Goal: Task Accomplishment & Management: Check status

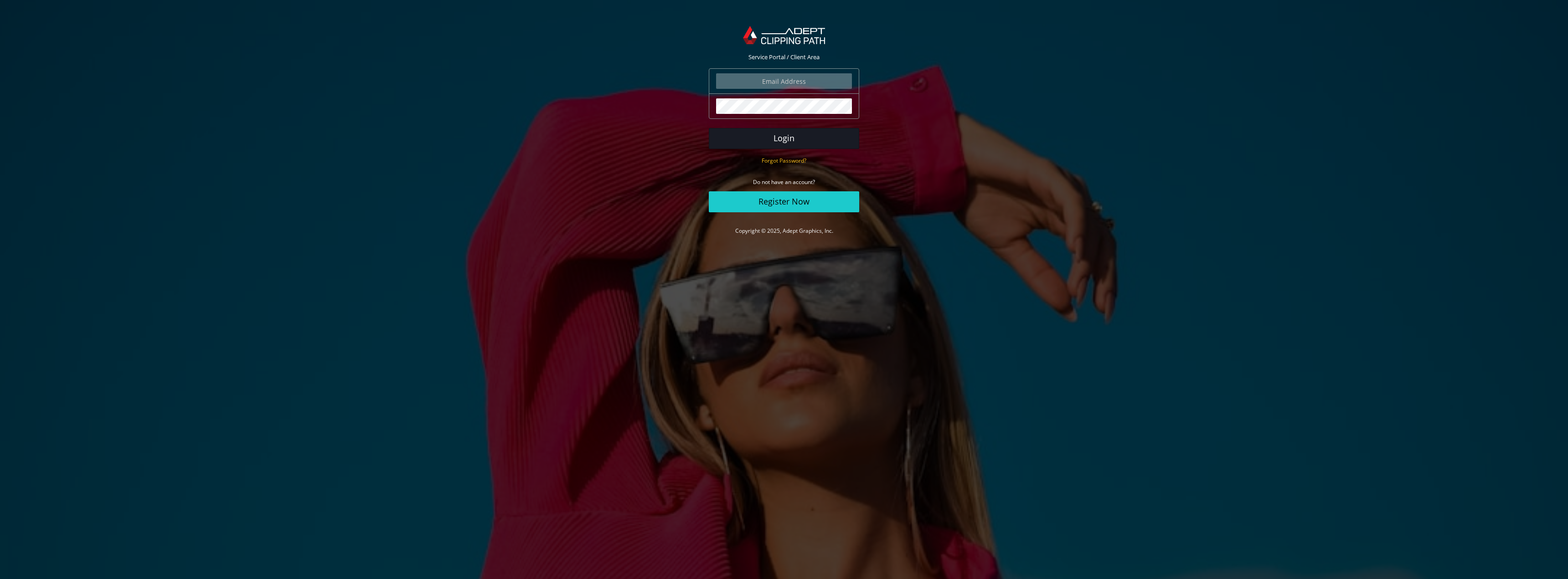
type input "marketing@beeswift.com"
click at [803, 136] on button "Login" at bounding box center [784, 138] width 150 height 21
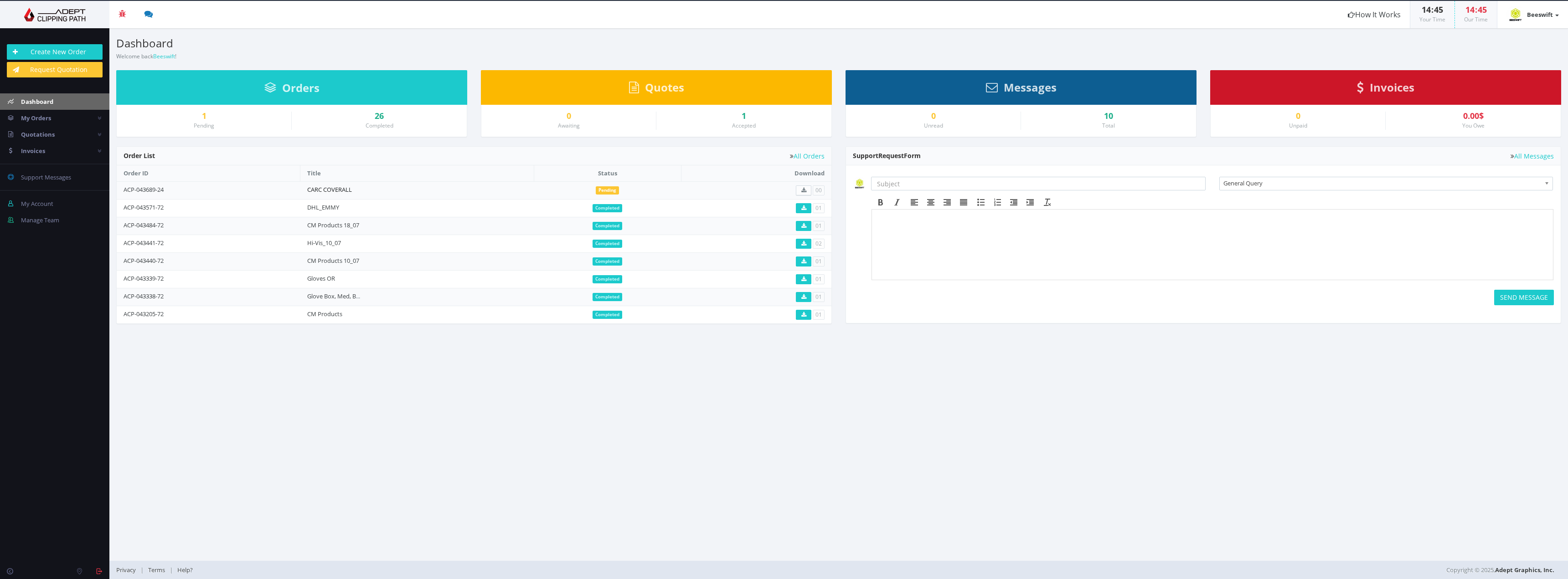
click at [345, 190] on link "CARC COVERALL" at bounding box center [329, 189] width 44 height 8
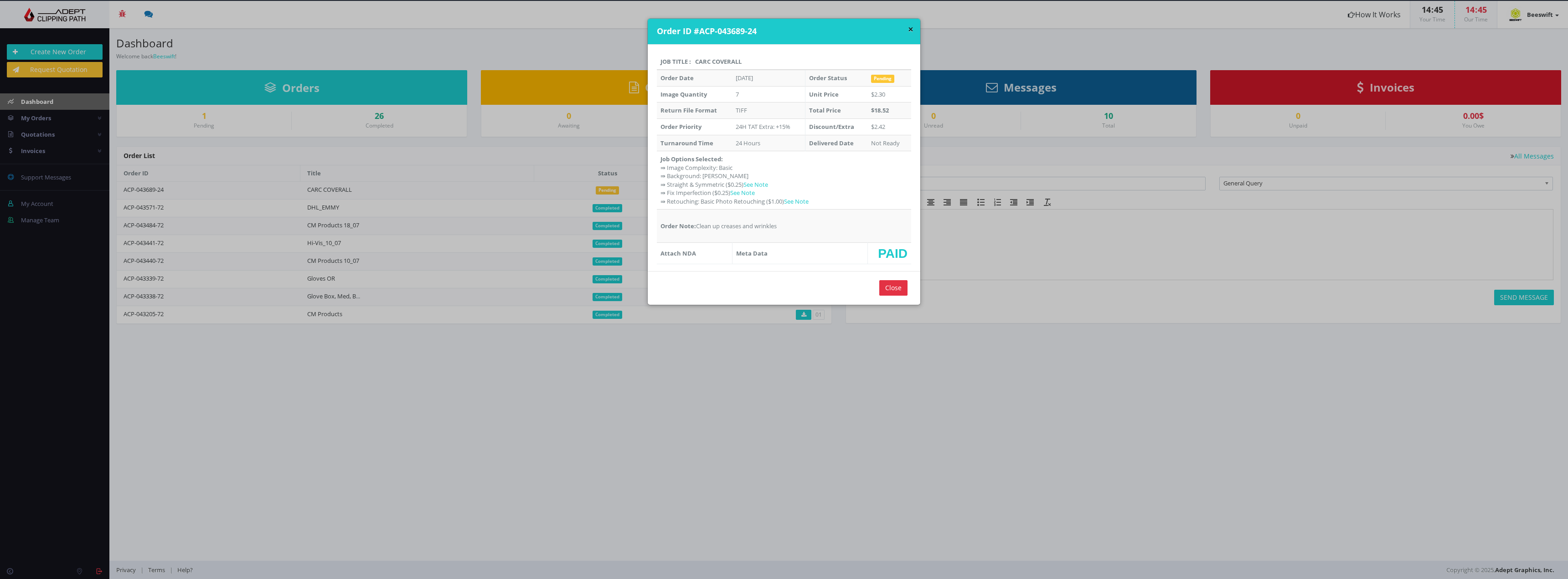
click at [297, 208] on div "× Order ID #ACP-043689-24 Job Title : CARC COVERALL Order Date [DATE] Order Sta…" at bounding box center [784, 290] width 1568 height 579
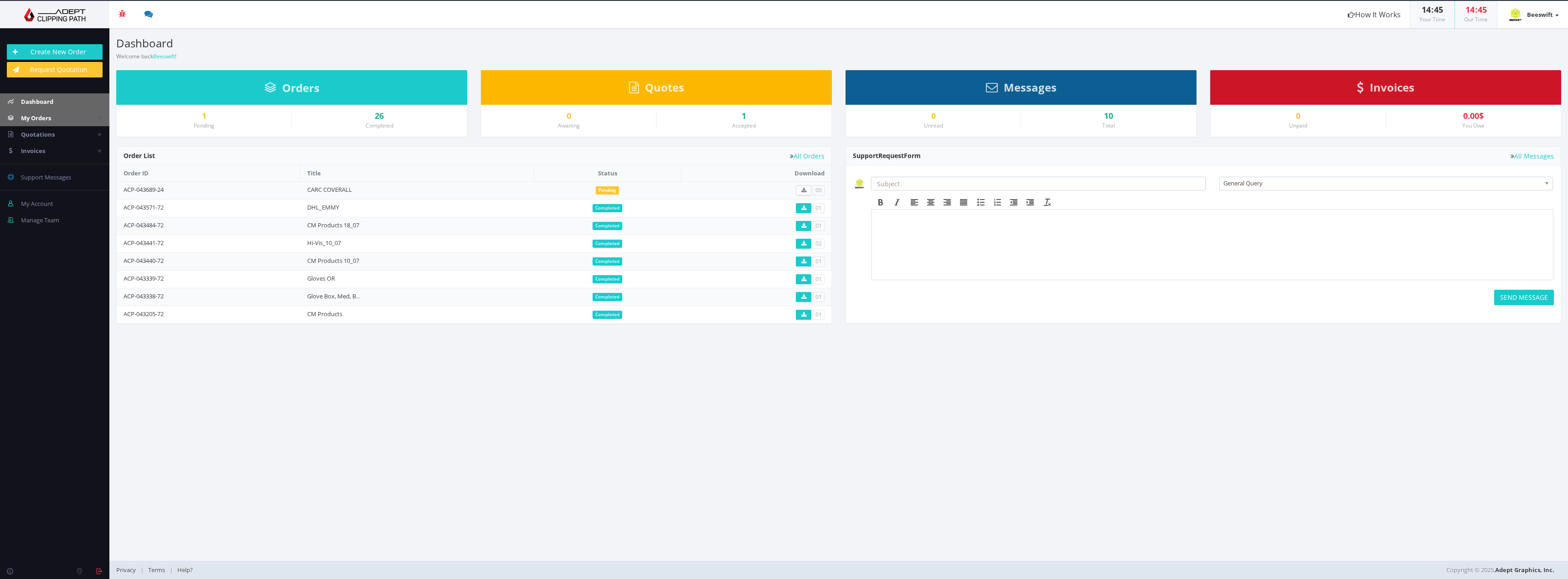
click at [97, 113] on link "My Orders" at bounding box center [54, 118] width 109 height 16
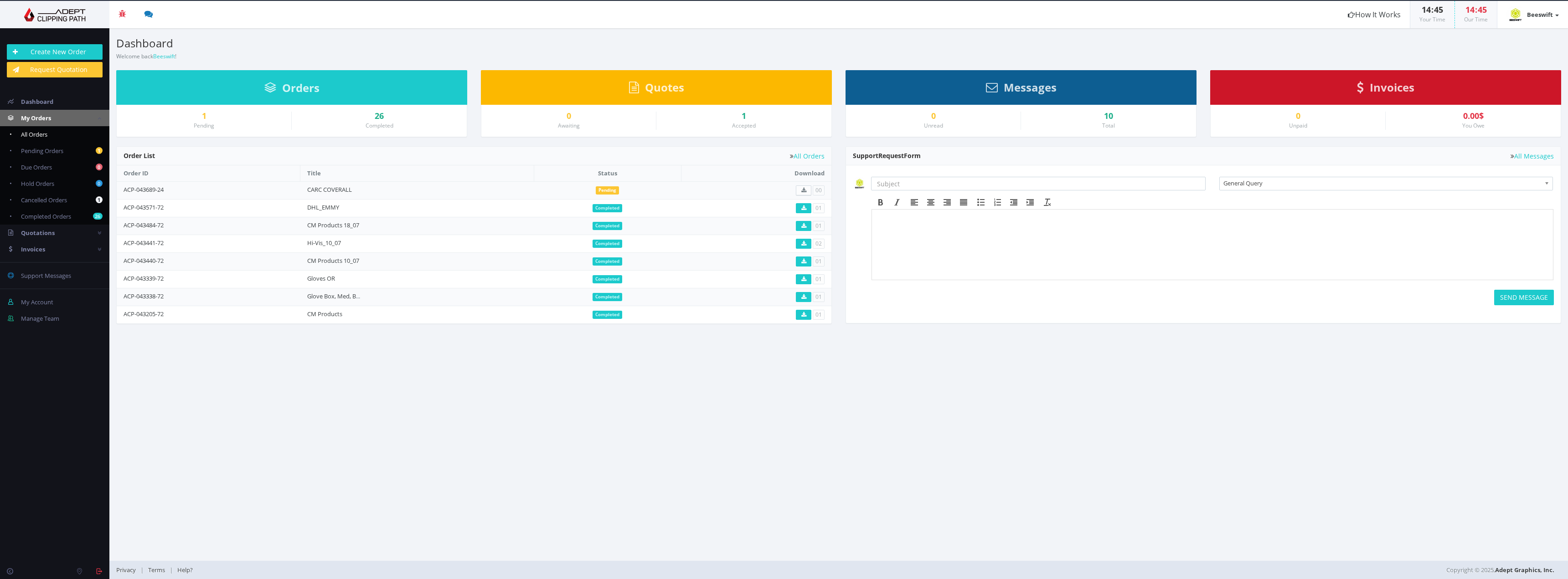
click at [52, 135] on link "All Orders" at bounding box center [54, 134] width 109 height 16
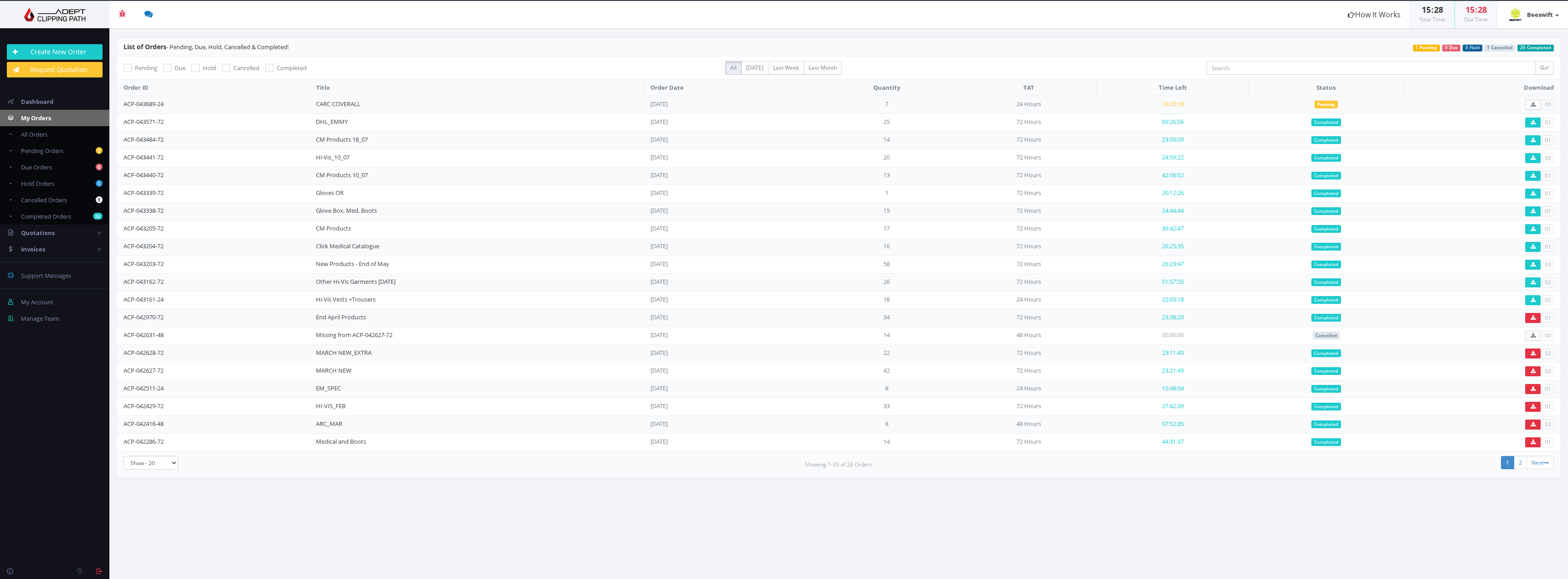
click at [1200, 105] on td "19:20:18" at bounding box center [1173, 104] width 152 height 18
click at [71, 92] on nav "Create New Order Request Quotation Dashboard My Orders All Orders 1 0 0 1" at bounding box center [54, 182] width 109 height 290
click at [69, 100] on link "Dashboard" at bounding box center [54, 102] width 109 height 16
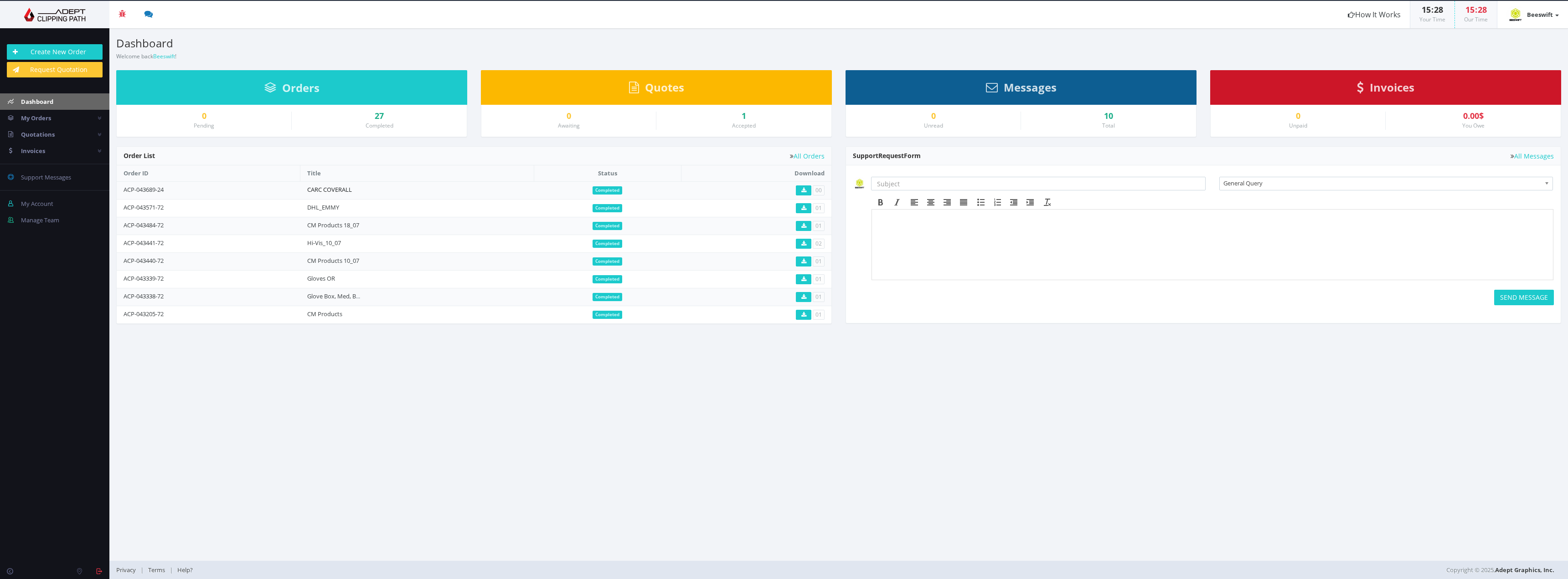
click at [338, 192] on link "CARC COVERALL" at bounding box center [329, 189] width 44 height 8
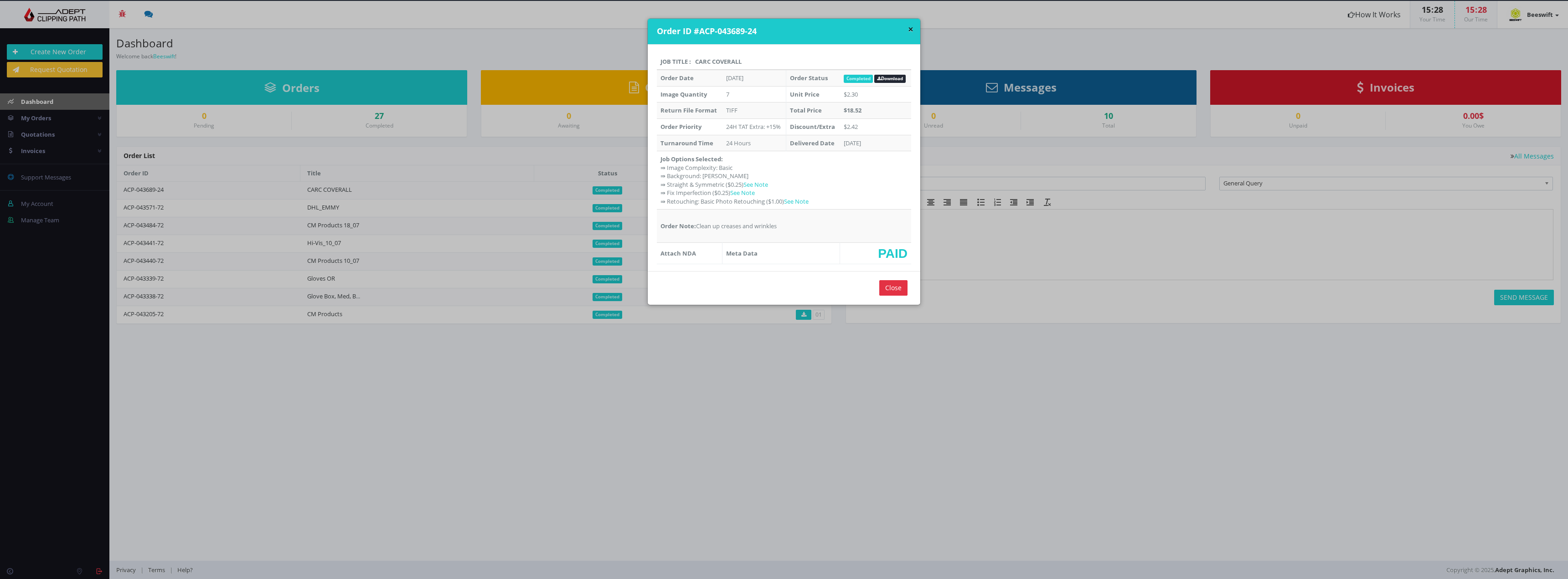
click at [889, 75] on link "Download" at bounding box center [890, 79] width 31 height 8
click at [905, 29] on h4 "Order ID #ACP-043689-24" at bounding box center [785, 31] width 257 height 12
click at [908, 24] on button "×" at bounding box center [911, 29] width 6 height 9
